Goal: Information Seeking & Learning: Find contact information

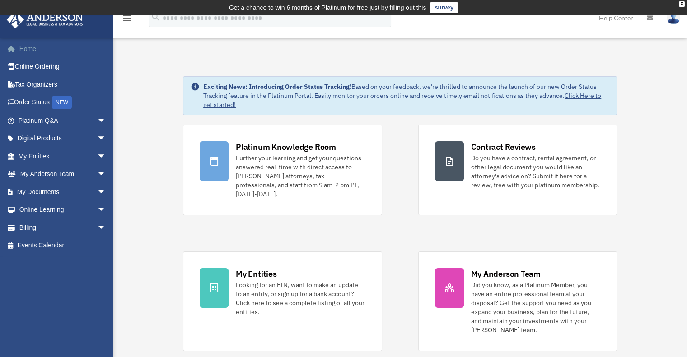
click at [38, 48] on link "Home" at bounding box center [62, 49] width 113 height 18
click at [97, 177] on span "arrow_drop_down" at bounding box center [106, 174] width 18 height 19
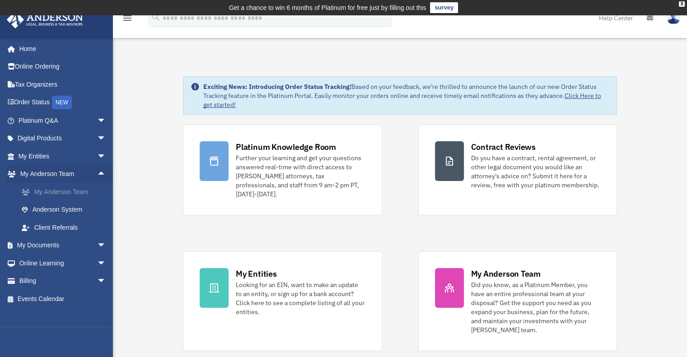
click at [74, 193] on link "My Anderson Team" at bounding box center [66, 192] width 107 height 18
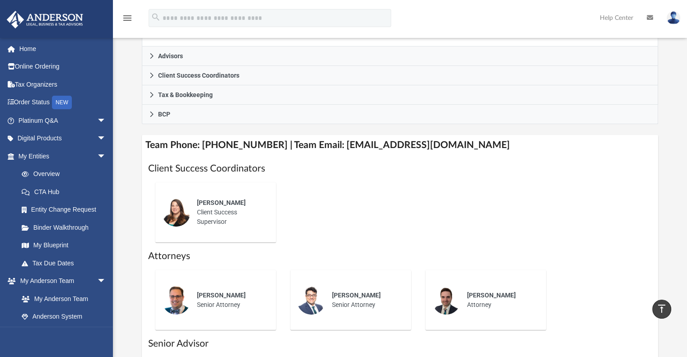
scroll to position [220, 0]
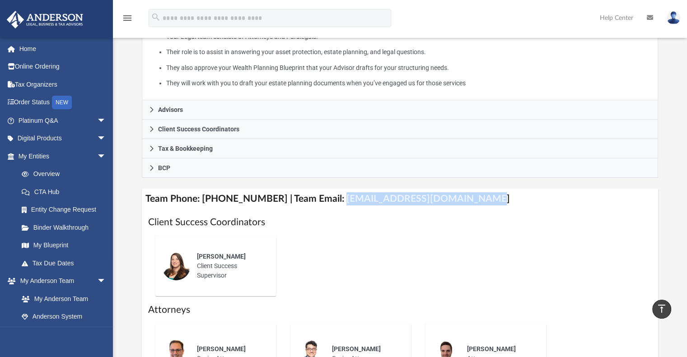
drag, startPoint x: 327, startPoint y: 198, endPoint x: 475, endPoint y: 199, distance: 148.2
click at [475, 199] on h4 "Team Phone: [PHONE_NUMBER] | Team Email: [EMAIL_ADDRESS][DOMAIN_NAME]" at bounding box center [400, 199] width 517 height 20
copy h4 "[EMAIL_ADDRESS][DOMAIN_NAME]"
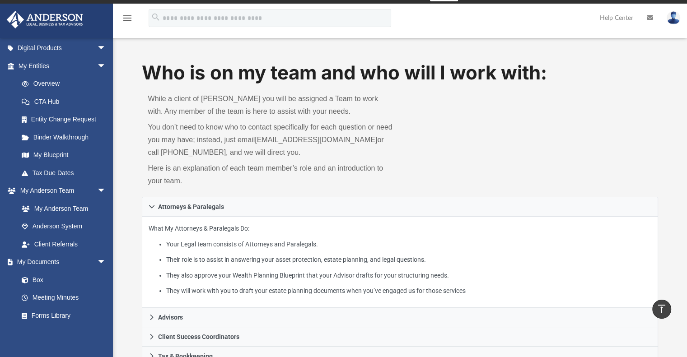
scroll to position [0, 0]
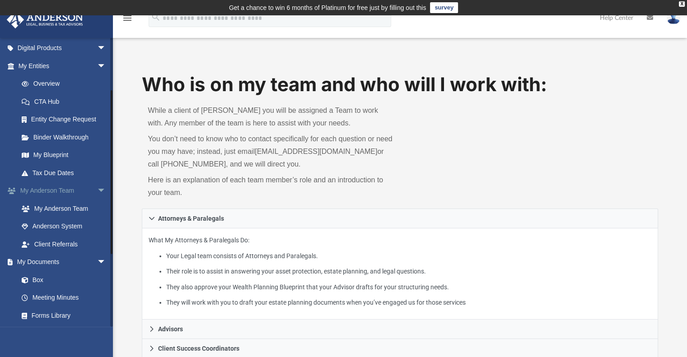
drag, startPoint x: 58, startPoint y: 191, endPoint x: 65, endPoint y: 194, distance: 7.7
click at [58, 191] on link "My [PERSON_NAME] Team arrow_drop_down" at bounding box center [62, 191] width 113 height 18
click at [100, 190] on span "arrow_drop_down" at bounding box center [106, 191] width 18 height 19
click at [97, 190] on span "arrow_drop_up" at bounding box center [106, 191] width 18 height 19
click at [61, 209] on link "My Anderson Team" at bounding box center [66, 209] width 107 height 18
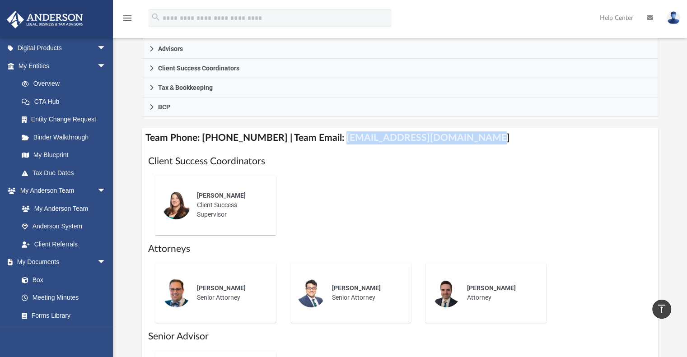
scroll to position [271, 0]
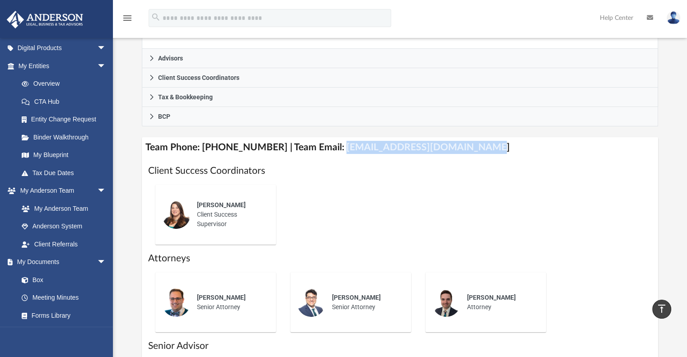
copy h4 "[EMAIL_ADDRESS][DOMAIN_NAME]"
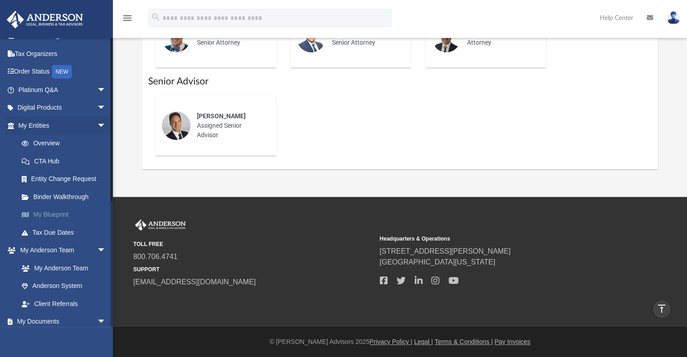
scroll to position [0, 0]
